Goal: Information Seeking & Learning: Check status

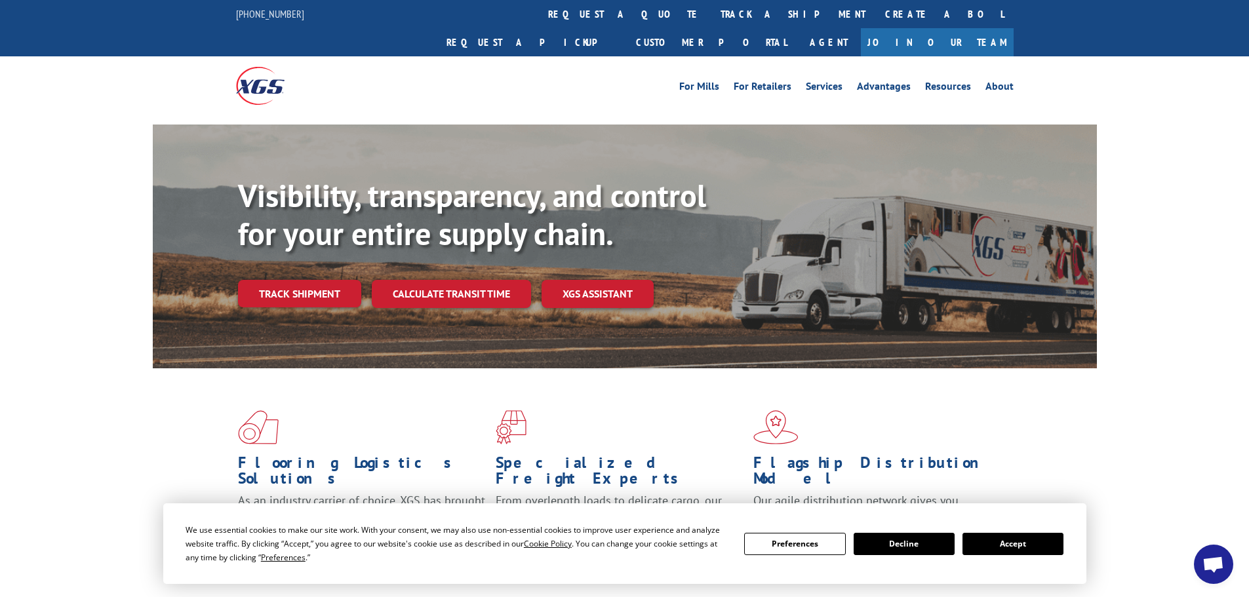
drag, startPoint x: 303, startPoint y: 270, endPoint x: 372, endPoint y: 286, distance: 71.2
click at [303, 280] on link "Track shipment" at bounding box center [299, 294] width 123 height 28
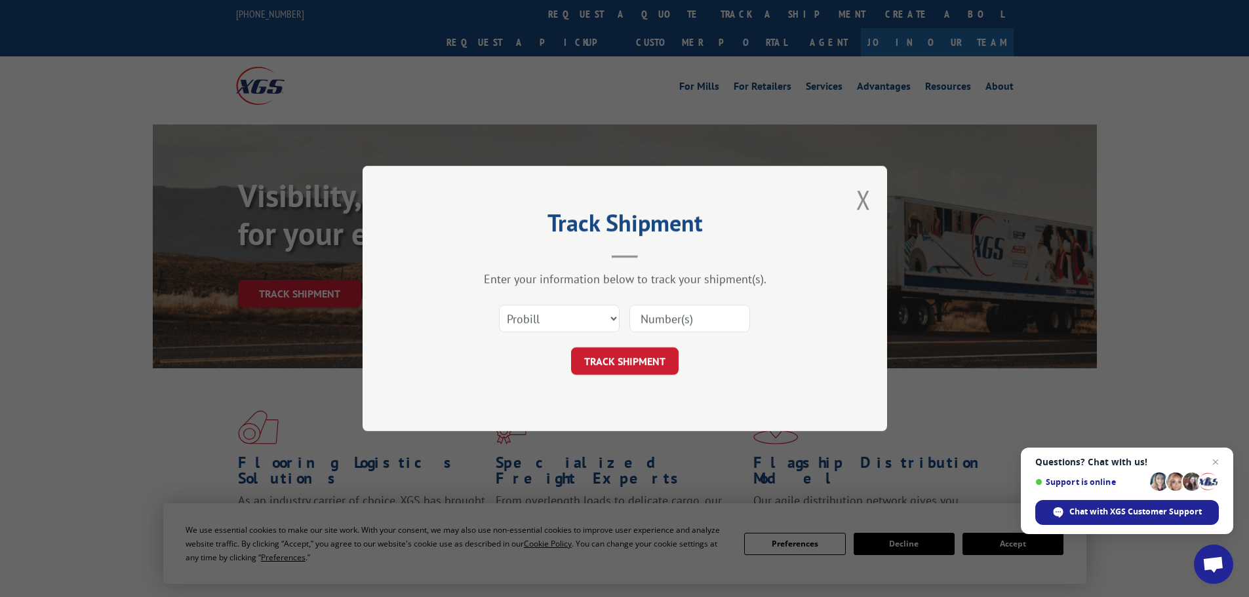
click at [639, 321] on input at bounding box center [689, 319] width 121 height 28
paste input "45338061"
type input "45338061"
click at [643, 364] on button "TRACK SHIPMENT" at bounding box center [625, 361] width 108 height 28
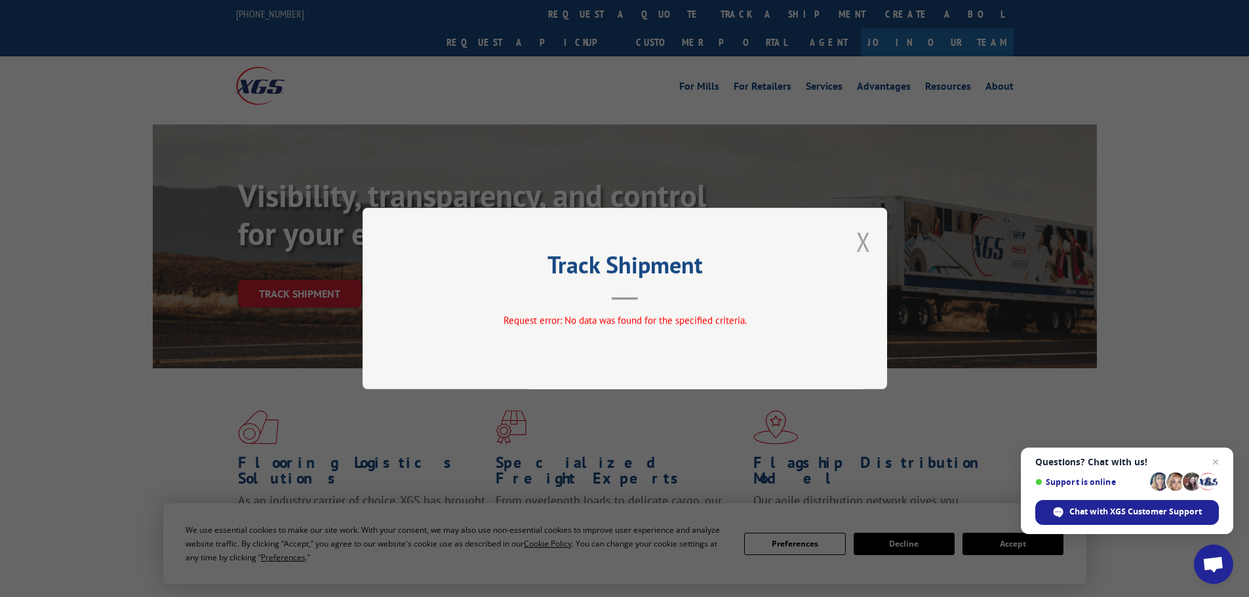
click at [859, 233] on button "Close modal" at bounding box center [863, 241] width 14 height 35
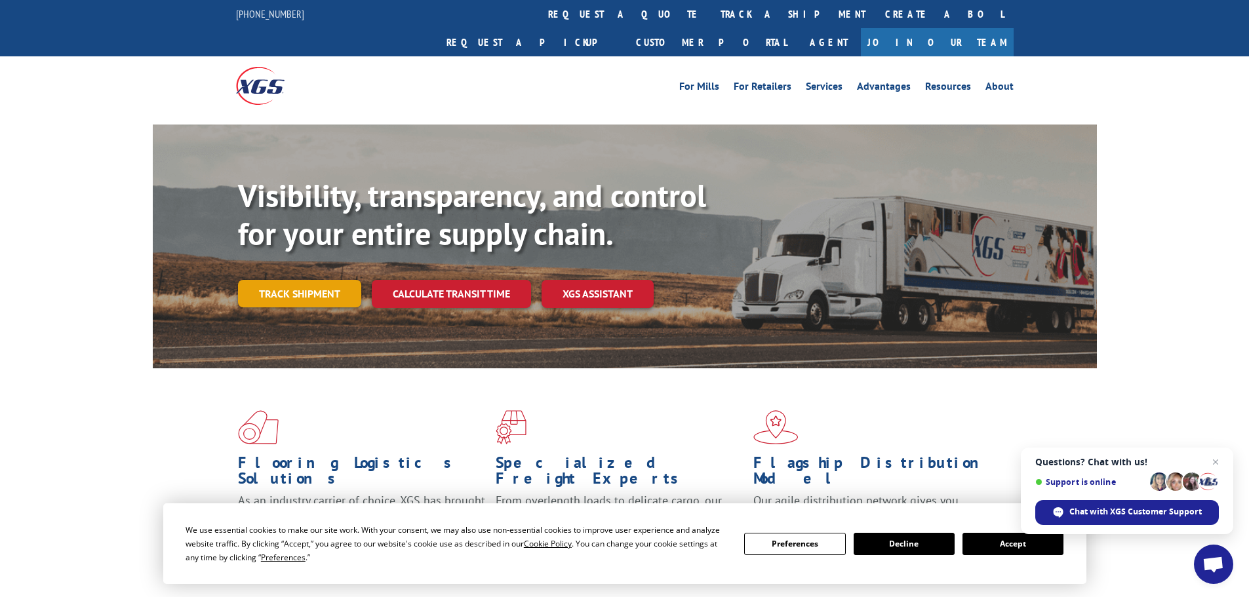
click at [332, 280] on link "Track shipment" at bounding box center [299, 294] width 123 height 28
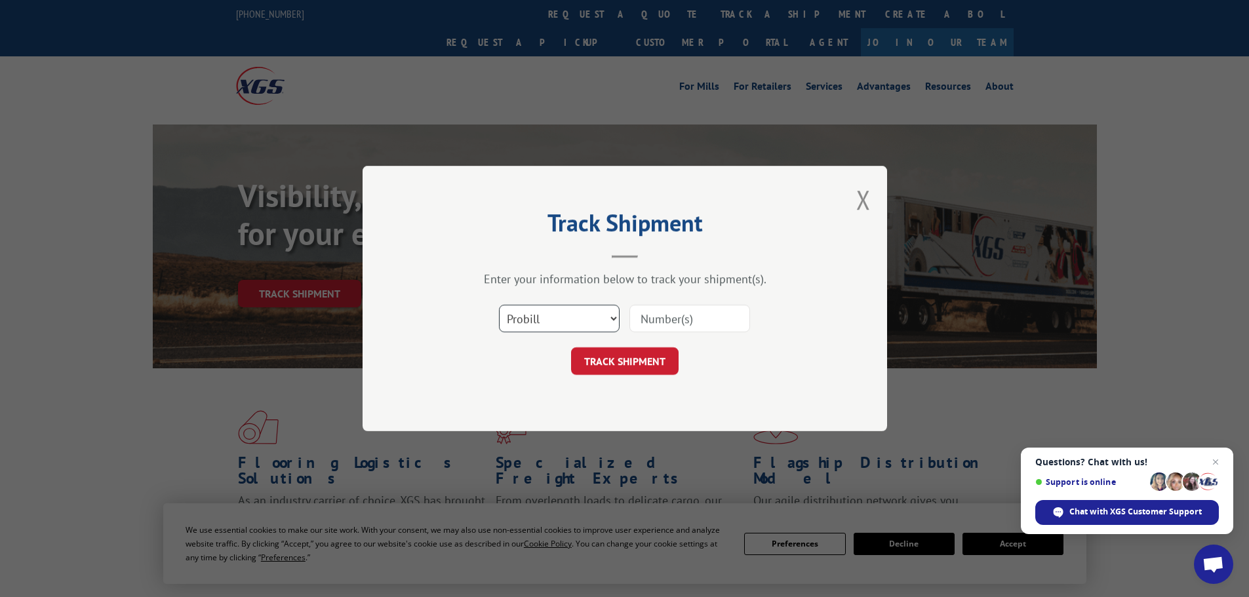
click at [564, 318] on select "Select category... Probill BOL PO" at bounding box center [559, 319] width 121 height 28
select select "po"
click at [499, 305] on select "Select category... Probill BOL PO" at bounding box center [559, 319] width 121 height 28
click at [648, 322] on input at bounding box center [689, 319] width 121 height 28
paste input "45338061"
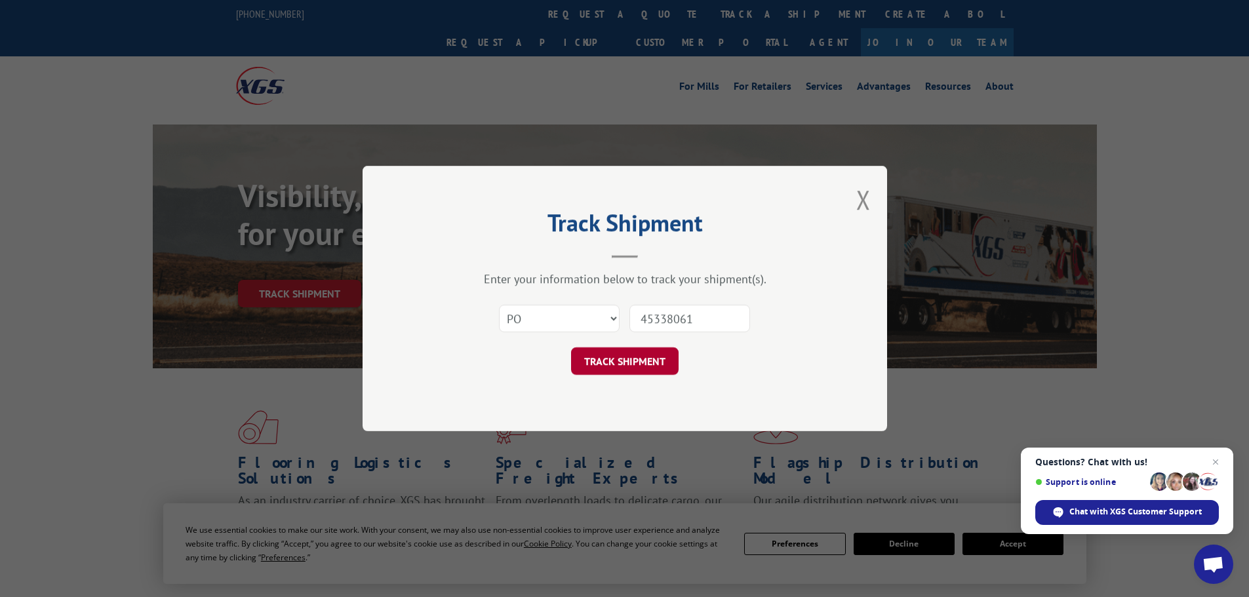
type input "45338061"
click at [656, 361] on button "TRACK SHIPMENT" at bounding box center [625, 361] width 108 height 28
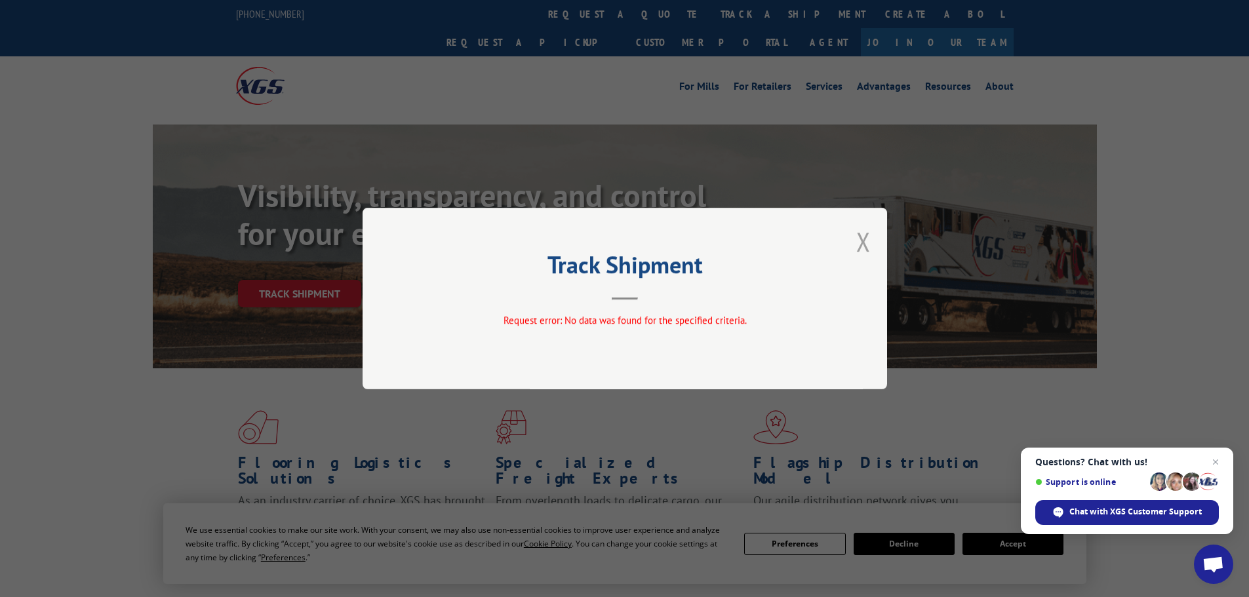
click at [859, 247] on button "Close modal" at bounding box center [863, 241] width 14 height 35
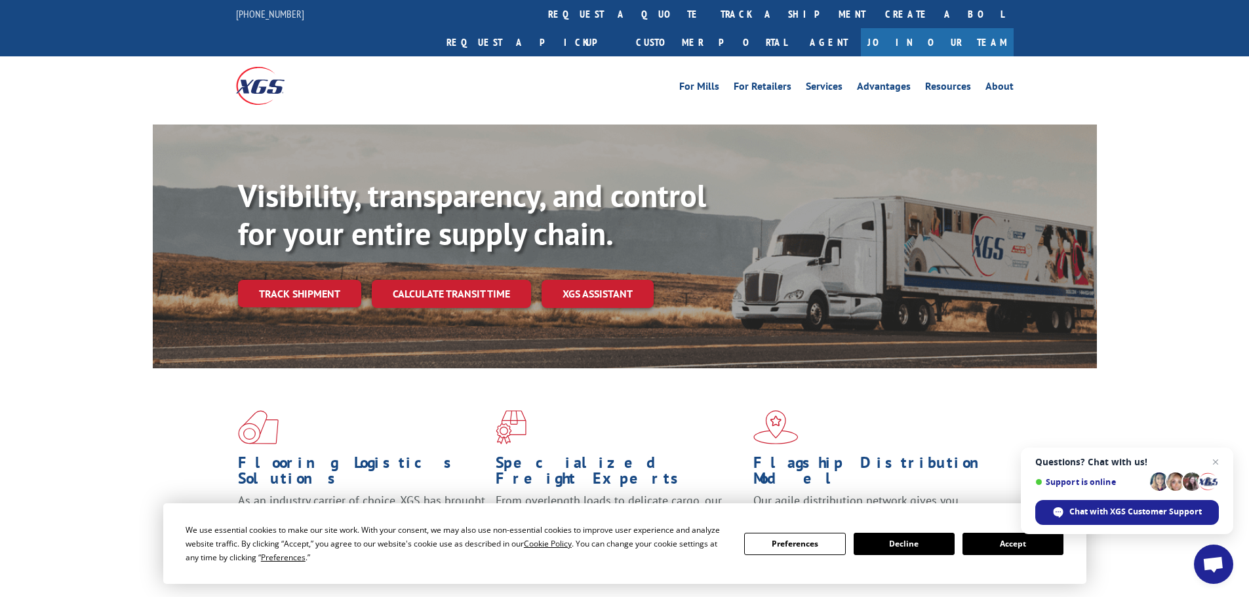
drag, startPoint x: 294, startPoint y: 264, endPoint x: 350, endPoint y: 284, distance: 59.7
click at [294, 280] on link "Track shipment" at bounding box center [299, 294] width 123 height 28
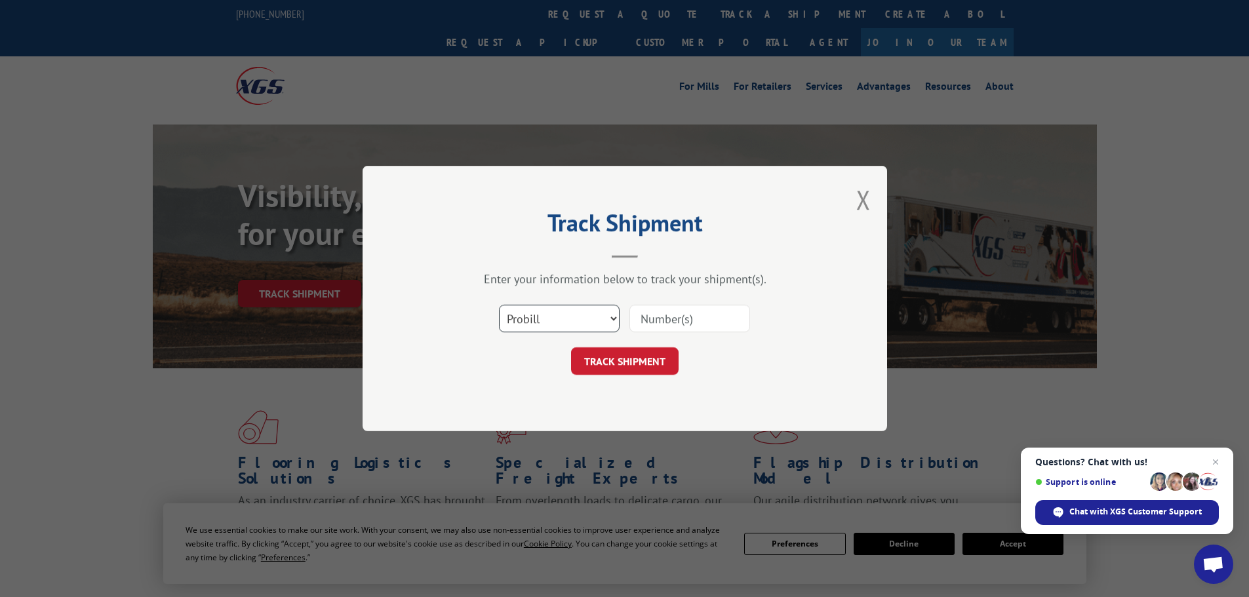
click at [595, 316] on select "Select category... Probill BOL PO" at bounding box center [559, 319] width 121 height 28
select select "po"
click at [499, 305] on select "Select category... Probill BOL PO" at bounding box center [559, 319] width 121 height 28
click at [715, 327] on input at bounding box center [689, 319] width 121 height 28
paste input "01518458"
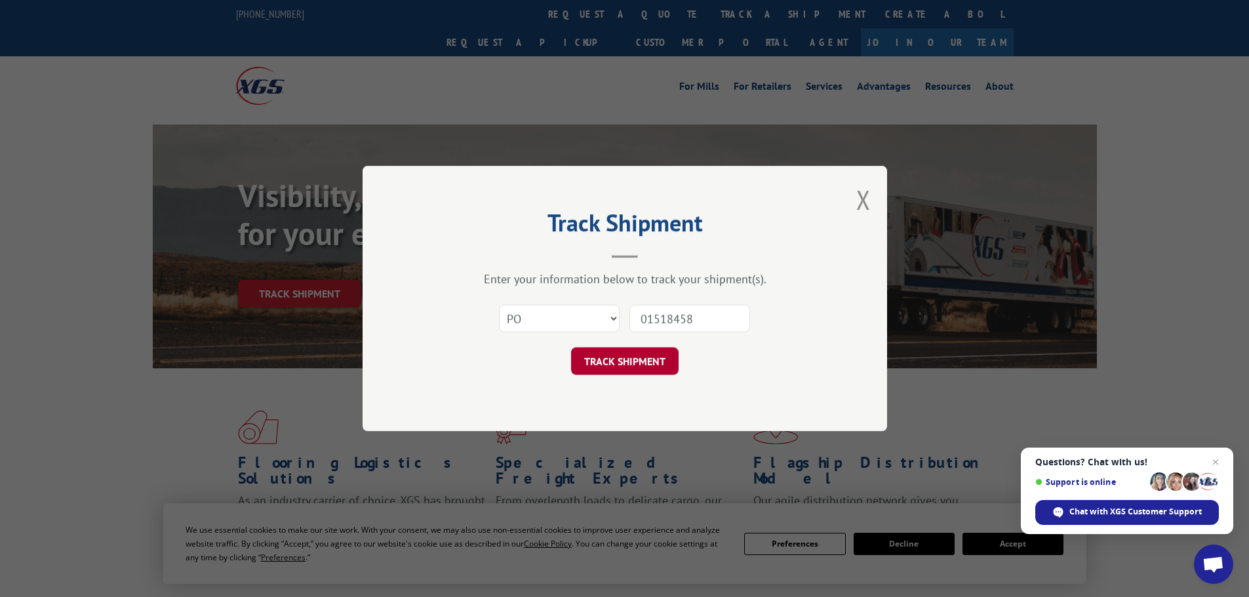
type input "01518458"
click at [640, 361] on button "TRACK SHIPMENT" at bounding box center [625, 361] width 108 height 28
